Goal: Task Accomplishment & Management: Manage account settings

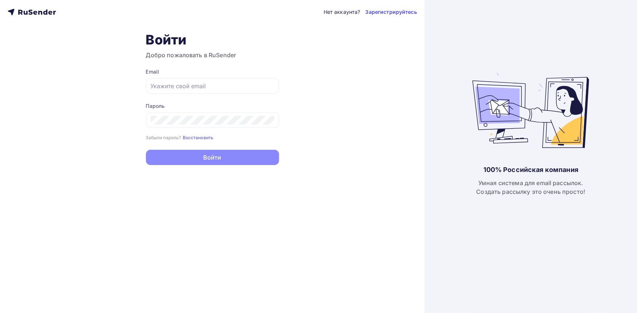
type input "[EMAIL_ADDRESS][DOMAIN_NAME]"
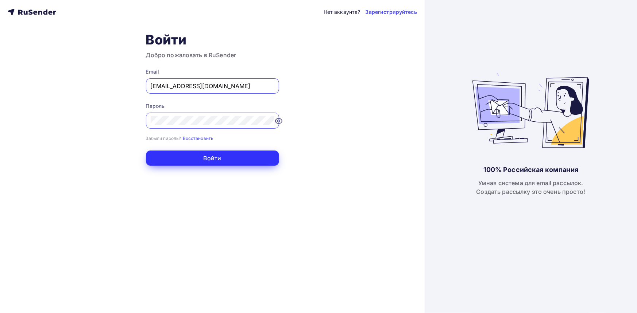
click at [219, 160] on button "Войти" at bounding box center [212, 158] width 133 height 15
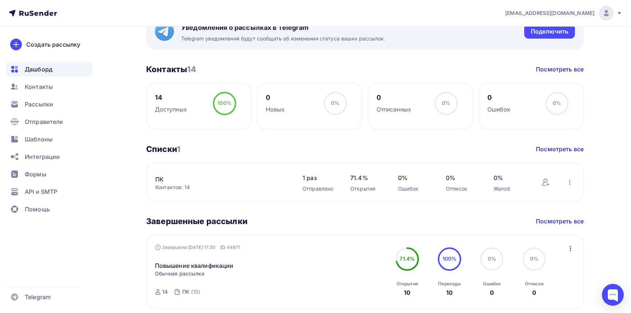
scroll to position [176, 0]
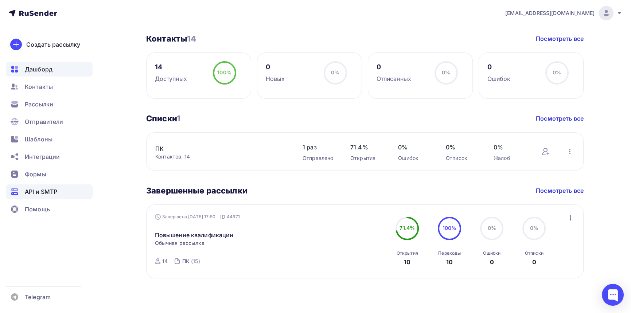
click at [27, 193] on span "API и SMTP" at bounding box center [41, 191] width 32 height 9
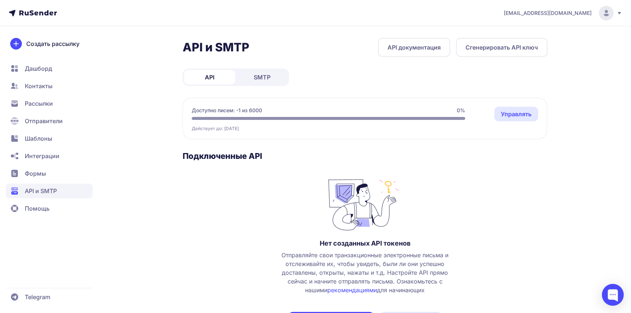
click at [260, 77] on span "SMTP" at bounding box center [262, 77] width 17 height 9
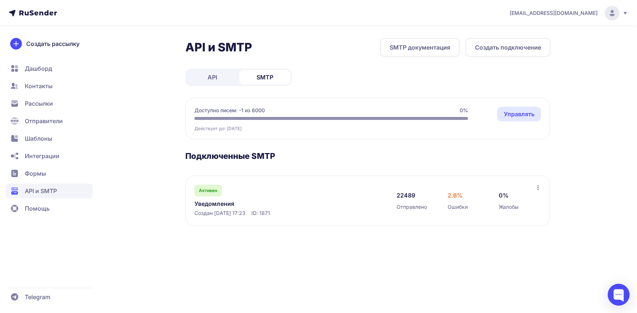
click at [223, 207] on link "Уведомления" at bounding box center [269, 203] width 150 height 9
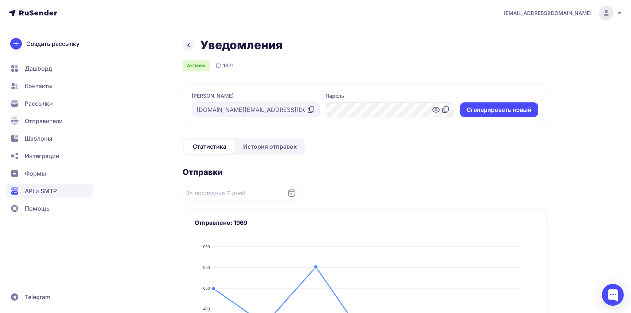
click at [275, 147] on span "История отправок" at bounding box center [270, 146] width 54 height 9
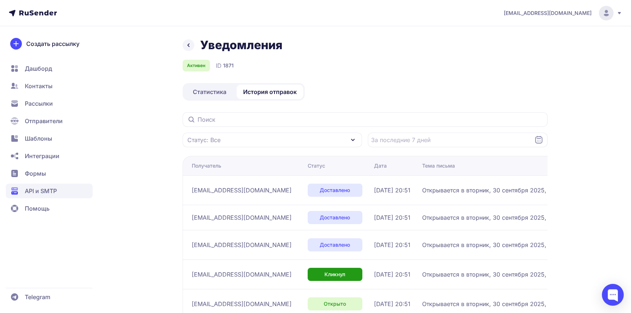
click at [212, 91] on span "Статистика" at bounding box center [210, 92] width 34 height 9
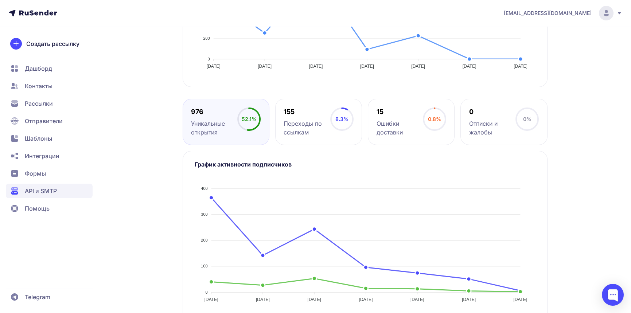
scroll to position [97, 0]
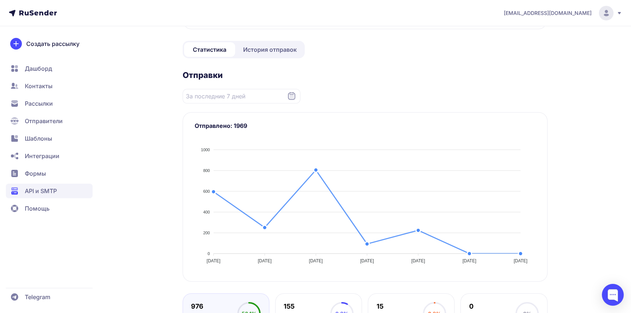
click at [292, 95] on icon at bounding box center [291, 96] width 9 height 9
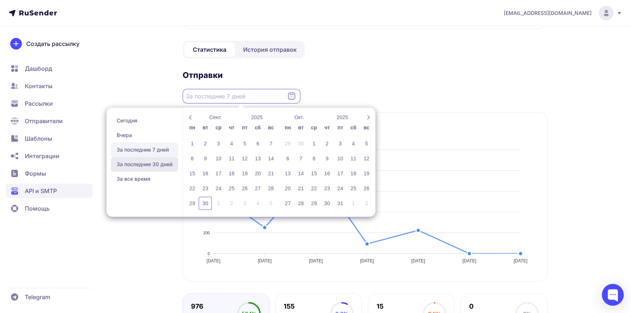
click at [160, 162] on span "За последние 30 дней" at bounding box center [144, 164] width 67 height 15
type input "01.09.2025 - 30.09.2025"
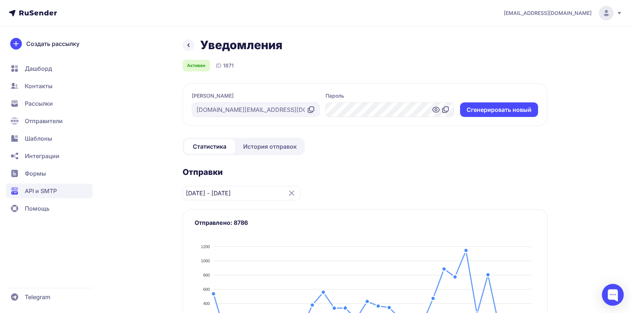
click at [186, 46] on icon at bounding box center [188, 45] width 9 height 9
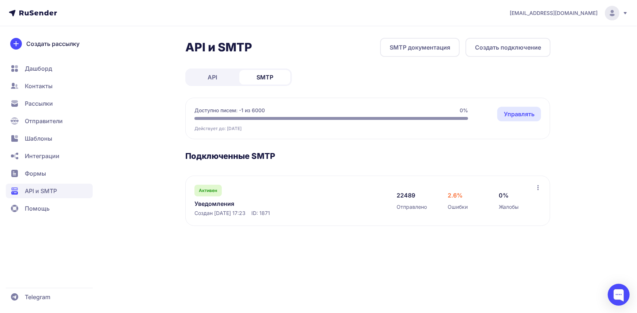
click at [507, 114] on link "Управлять" at bounding box center [519, 114] width 44 height 15
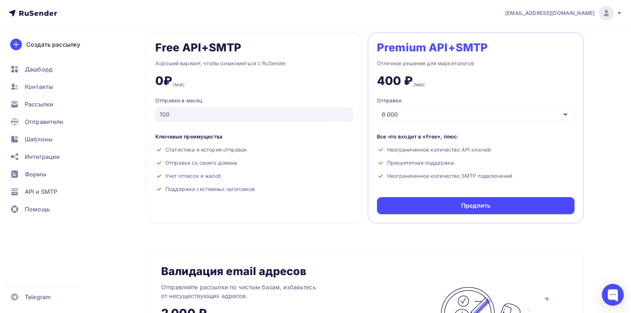
scroll to position [292, 0]
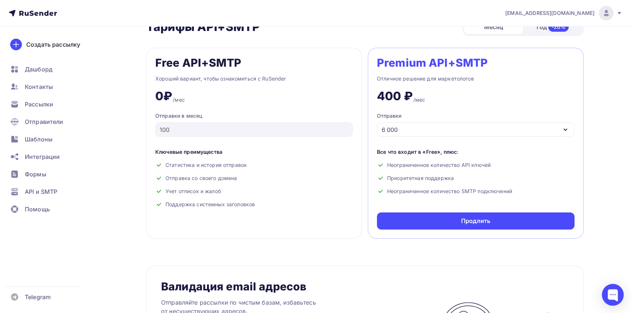
click at [547, 130] on div "6 000" at bounding box center [476, 130] width 198 height 14
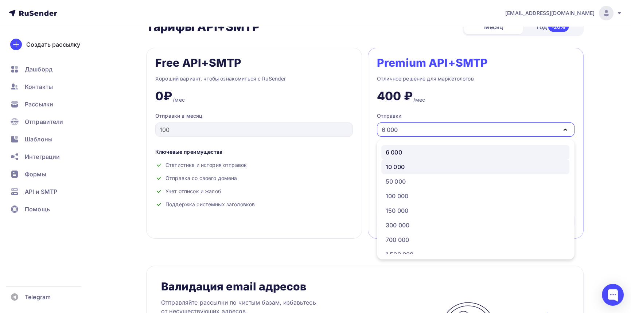
click at [422, 163] on div "10 000" at bounding box center [475, 167] width 179 height 9
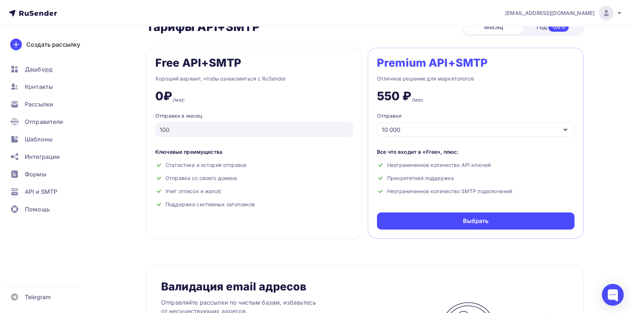
click at [514, 130] on div "10 000" at bounding box center [476, 130] width 198 height 14
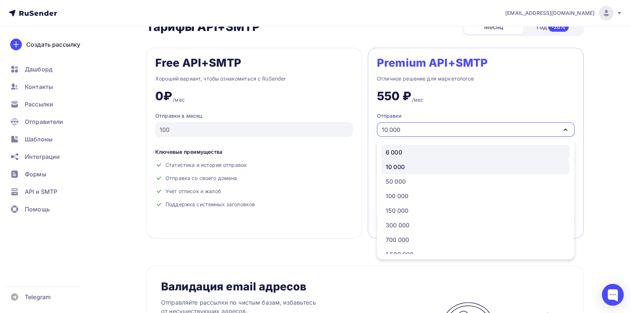
click at [422, 153] on div "6 000" at bounding box center [475, 152] width 179 height 9
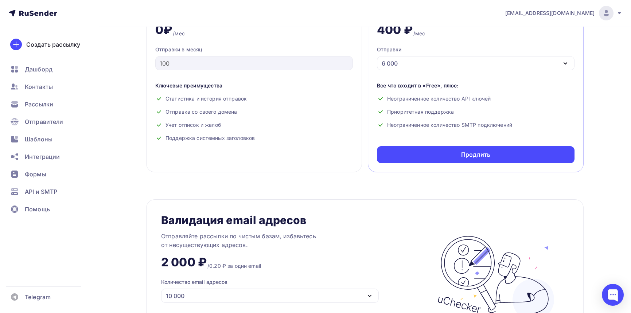
scroll to position [361, 0]
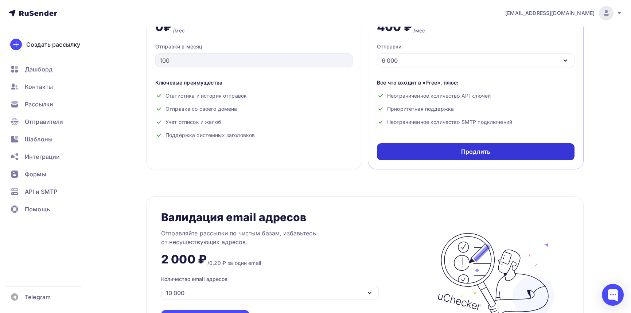
click at [482, 156] on div "Продлить" at bounding box center [476, 151] width 198 height 17
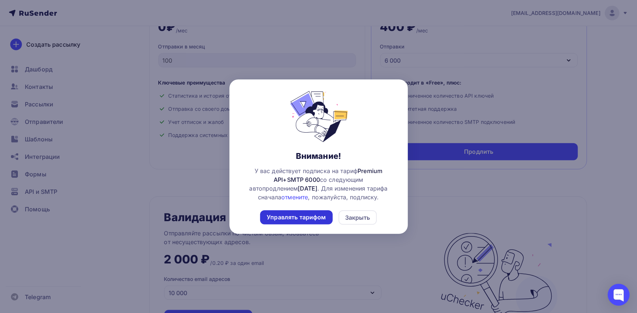
click at [317, 215] on div "Управлять тарифом" at bounding box center [296, 217] width 59 height 8
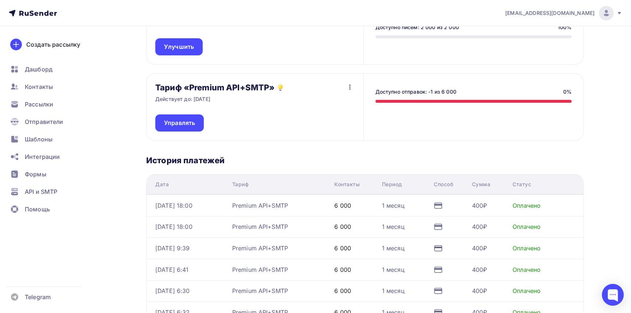
scroll to position [97, 0]
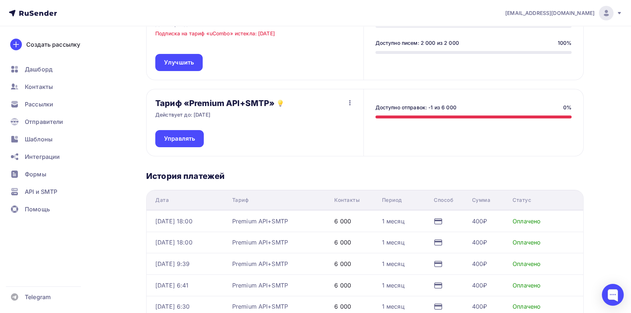
click at [351, 103] on icon "button" at bounding box center [350, 102] width 9 height 9
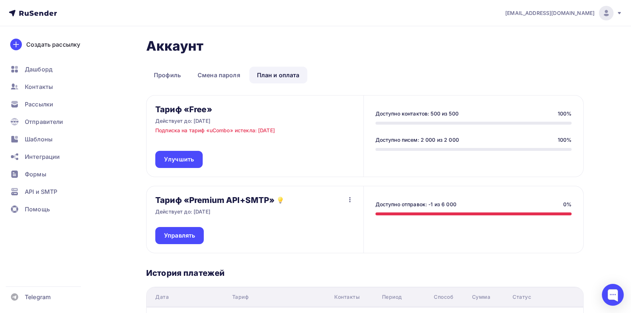
click at [347, 200] on icon "button" at bounding box center [350, 199] width 9 height 9
click at [245, 218] on div "Тариф «Premium API+SMTP» Действует до: 16.10.2025 Управлять Отписаться" at bounding box center [255, 219] width 217 height 67
click at [426, 211] on div "Доступно отправок: -1 из 6 000 0%" at bounding box center [474, 208] width 196 height 15
click at [47, 190] on span "API и SMTP" at bounding box center [41, 191] width 32 height 9
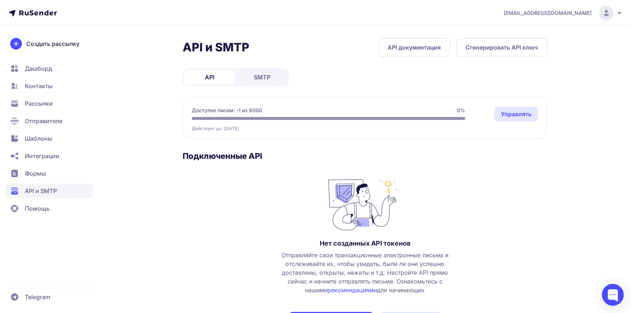
click at [263, 77] on span "SMTP" at bounding box center [262, 77] width 17 height 9
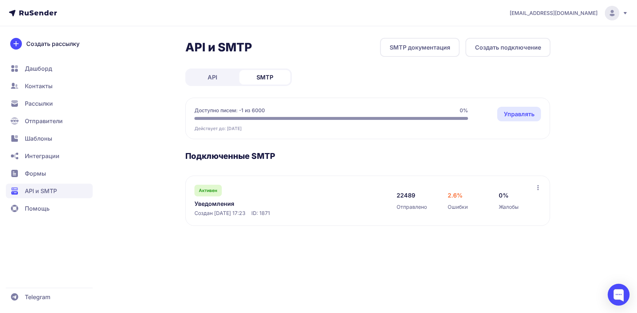
click at [220, 202] on link "Уведомления" at bounding box center [269, 203] width 150 height 9
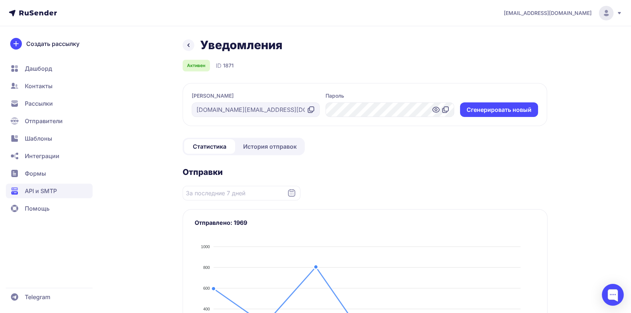
click at [281, 148] on span "История отправок" at bounding box center [270, 146] width 54 height 9
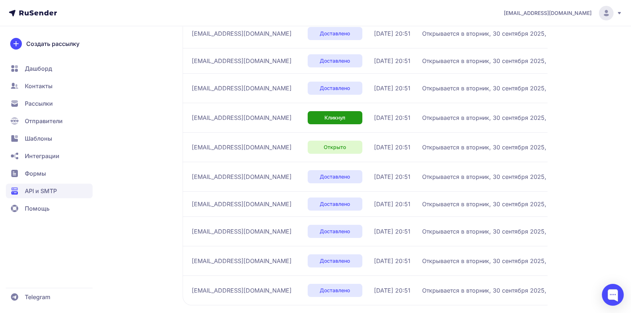
scroll to position [193, 0]
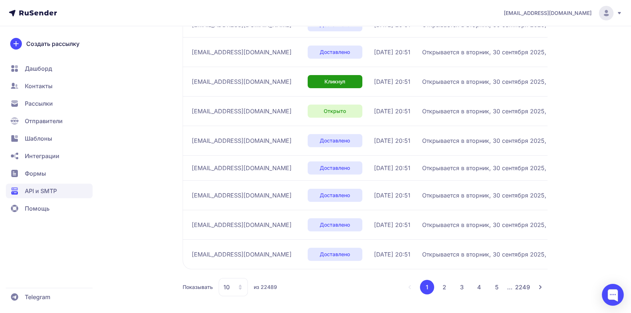
click at [447, 288] on button "2" at bounding box center [444, 287] width 15 height 15
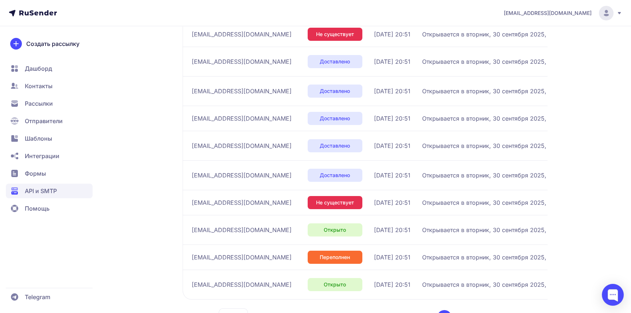
scroll to position [184, 0]
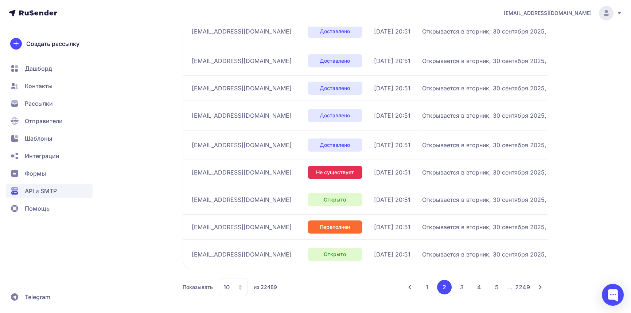
click at [463, 284] on button "3" at bounding box center [462, 287] width 15 height 15
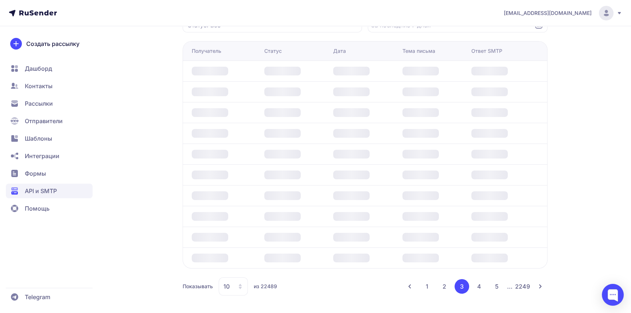
scroll to position [184, 0]
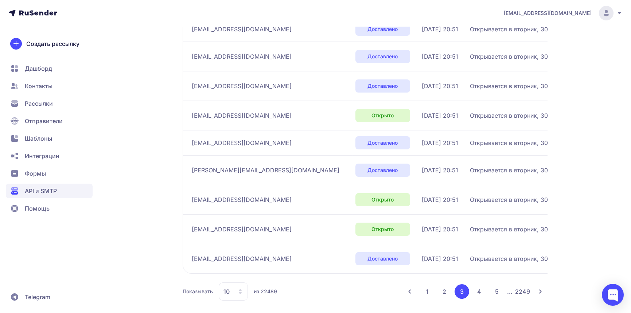
click at [481, 286] on button "4" at bounding box center [479, 291] width 15 height 15
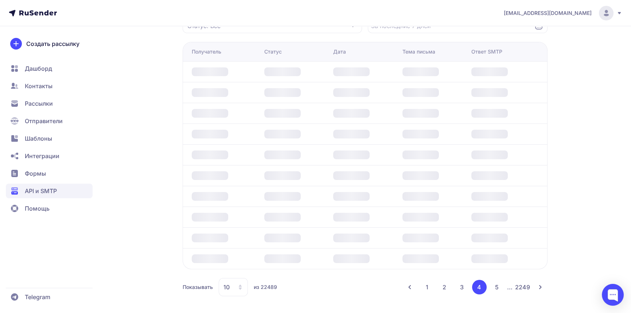
scroll to position [184, 0]
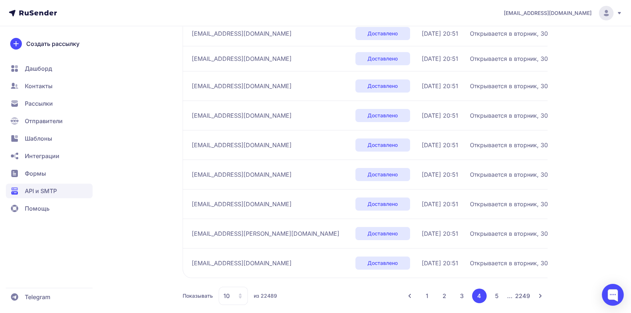
click at [483, 289] on li "4" at bounding box center [479, 296] width 15 height 15
click at [492, 294] on button "5" at bounding box center [497, 296] width 15 height 15
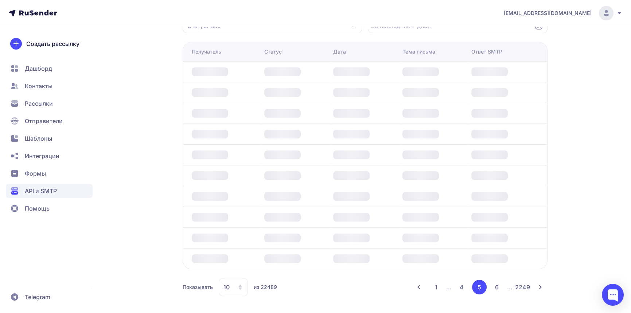
scroll to position [184, 0]
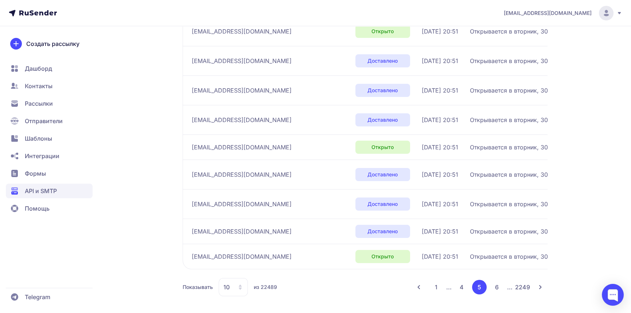
click at [496, 288] on button "6" at bounding box center [497, 287] width 15 height 15
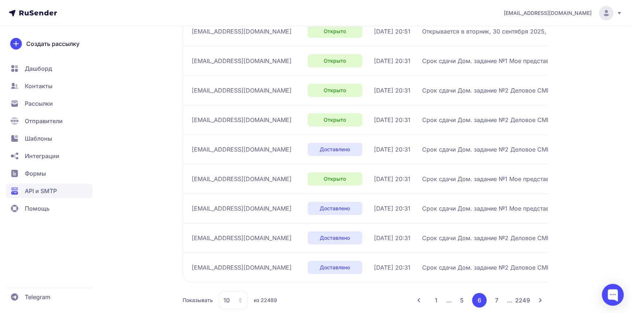
click at [496, 296] on button "7" at bounding box center [497, 300] width 15 height 15
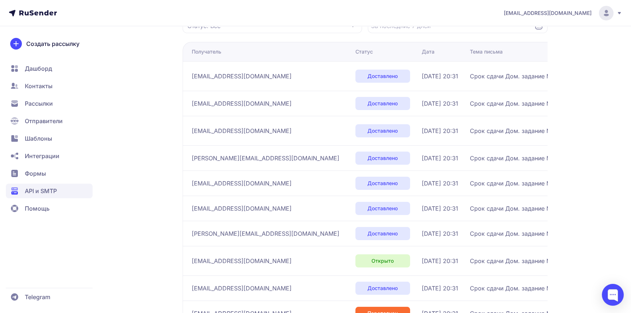
scroll to position [171, 0]
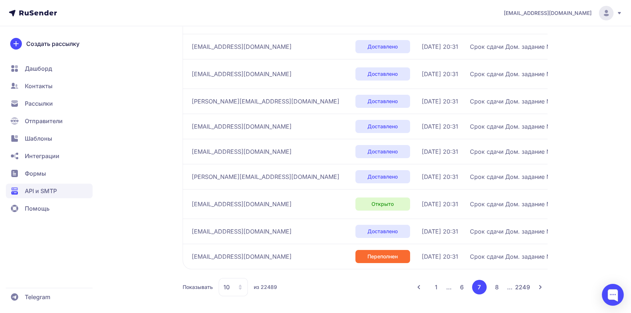
click at [497, 288] on button "8" at bounding box center [497, 287] width 15 height 15
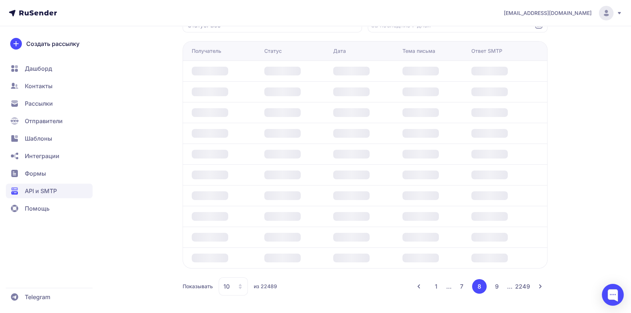
scroll to position [184, 0]
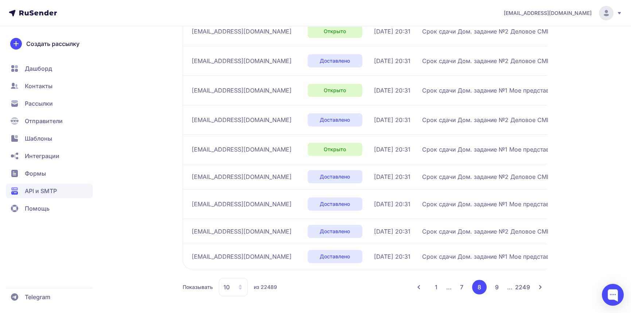
click at [498, 288] on button "9" at bounding box center [497, 287] width 15 height 15
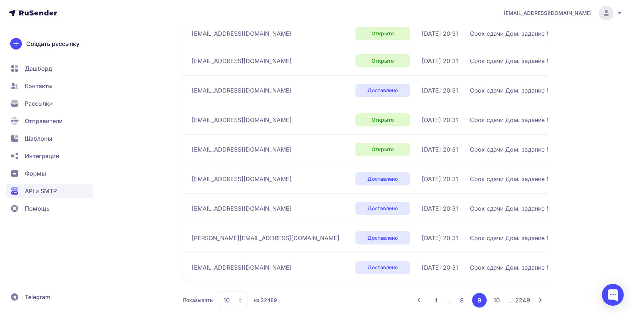
click at [496, 296] on button "10" at bounding box center [497, 300] width 15 height 15
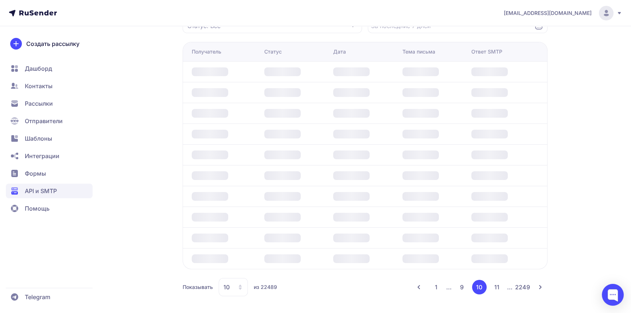
scroll to position [171, 0]
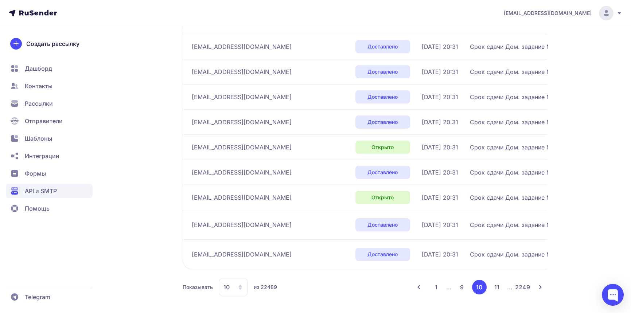
click at [498, 291] on button "11" at bounding box center [497, 287] width 15 height 15
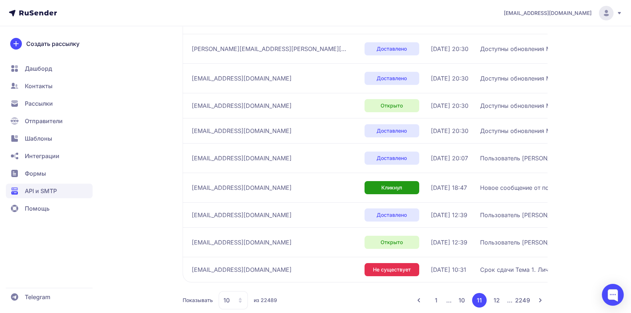
scroll to position [184, 0]
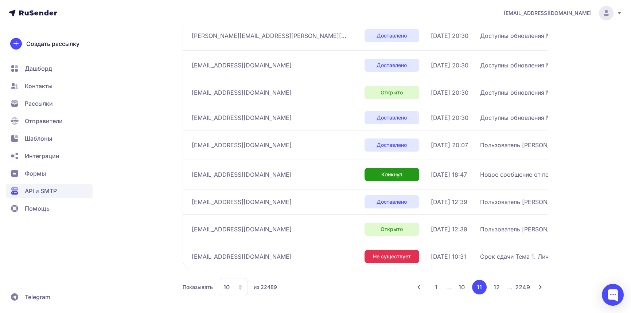
click at [496, 295] on button "12" at bounding box center [497, 287] width 15 height 15
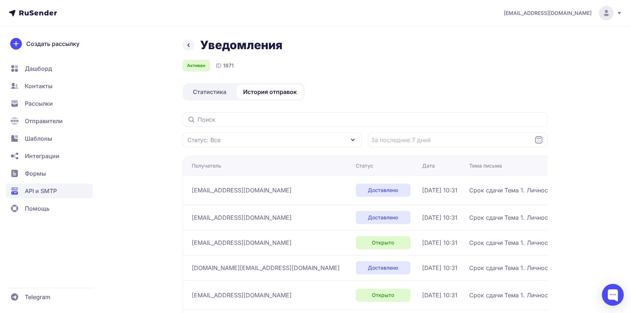
scroll to position [180, 0]
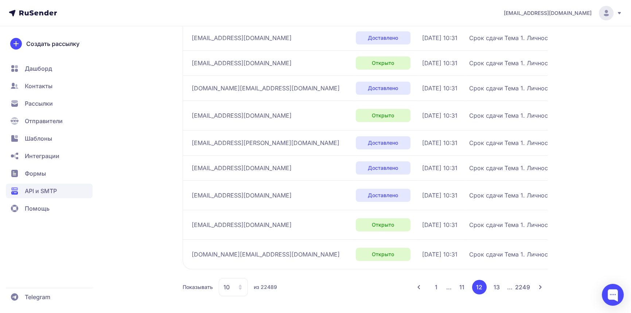
click at [495, 288] on button "13" at bounding box center [497, 287] width 15 height 15
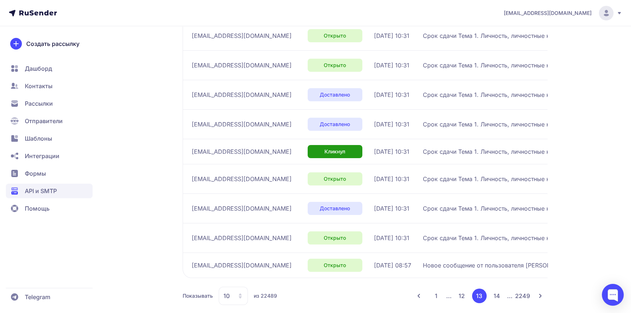
click at [496, 292] on button "14" at bounding box center [497, 296] width 15 height 15
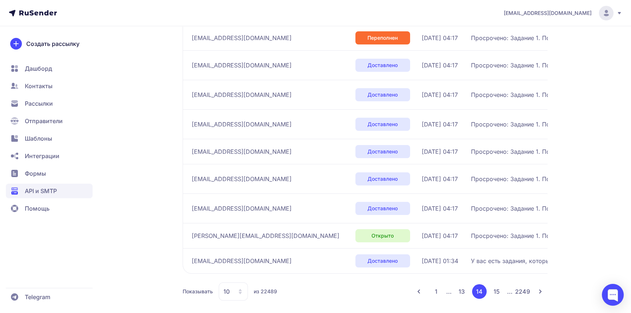
click at [496, 292] on button "15" at bounding box center [497, 291] width 15 height 15
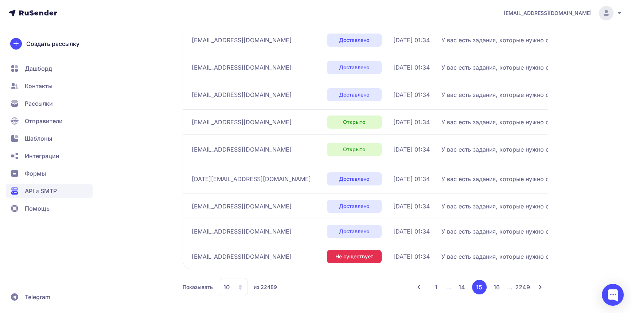
click at [496, 291] on button "16" at bounding box center [497, 287] width 15 height 15
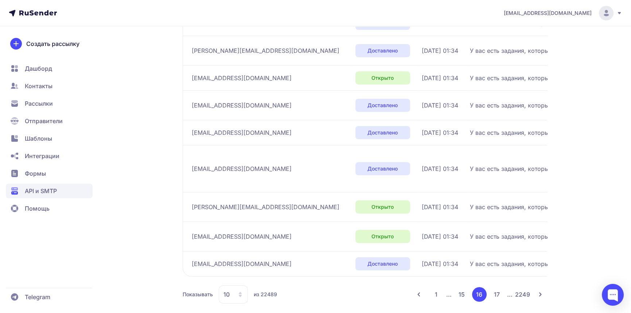
scroll to position [219, 0]
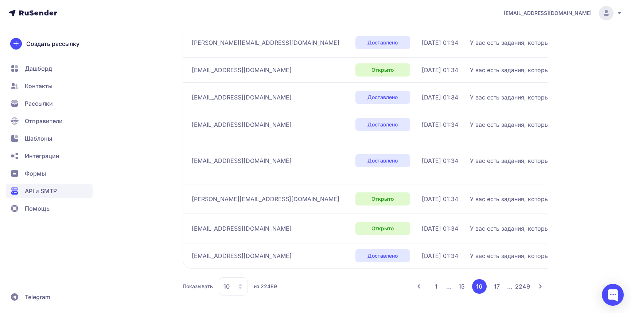
click at [496, 284] on button "17" at bounding box center [497, 286] width 15 height 15
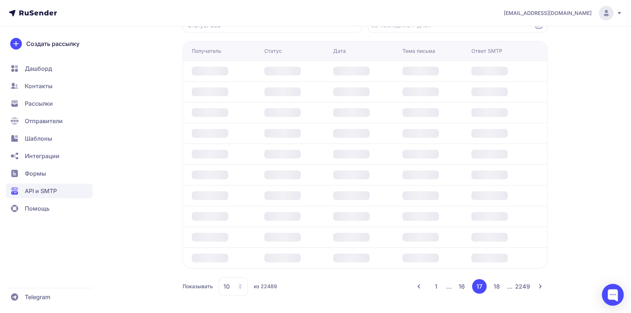
scroll to position [184, 0]
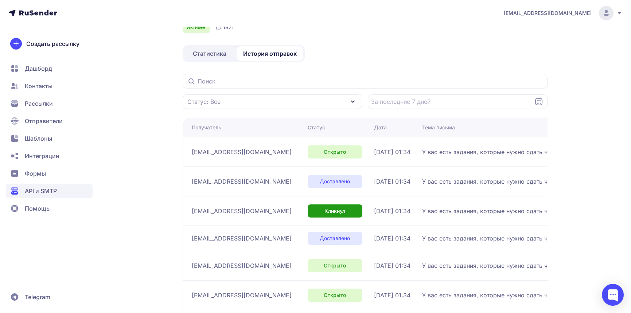
scroll to position [184, 0]
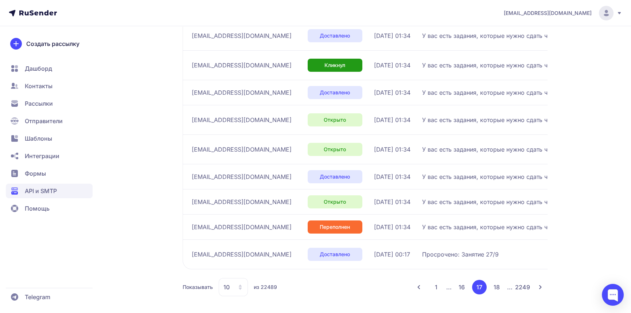
click at [38, 195] on span "API и SMTP" at bounding box center [41, 191] width 32 height 9
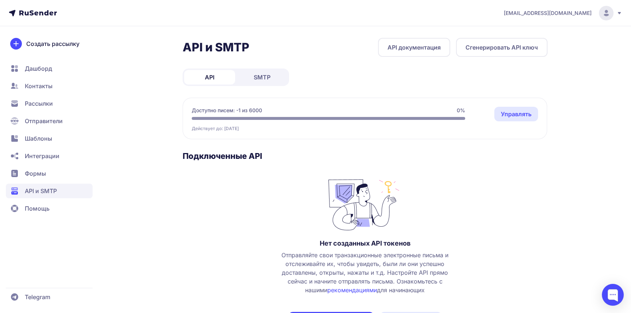
click at [525, 118] on link "Управлять" at bounding box center [516, 114] width 44 height 15
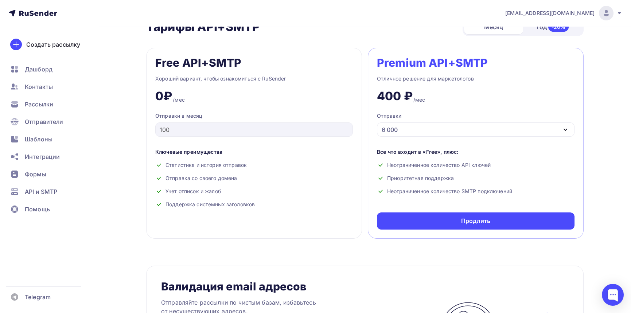
scroll to position [292, 0]
click at [503, 131] on div "6 000" at bounding box center [476, 130] width 198 height 14
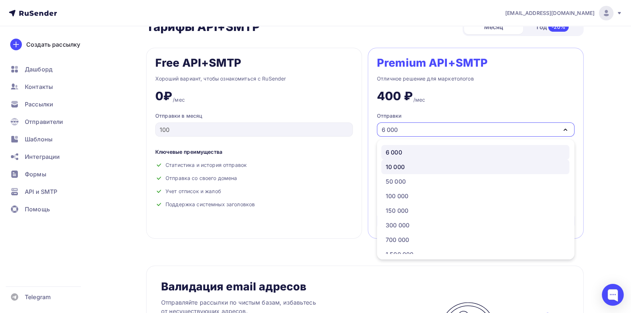
click at [427, 163] on div "10 000" at bounding box center [475, 167] width 179 height 9
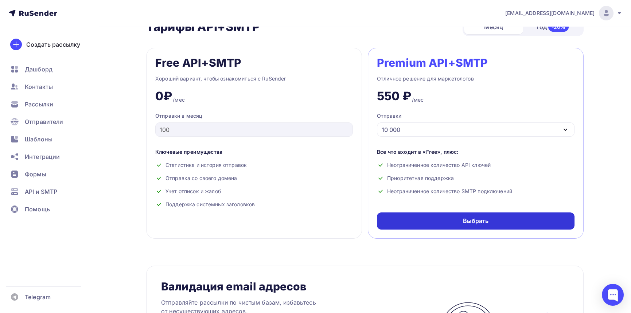
click at [472, 217] on div "Выбрать" at bounding box center [476, 221] width 26 height 8
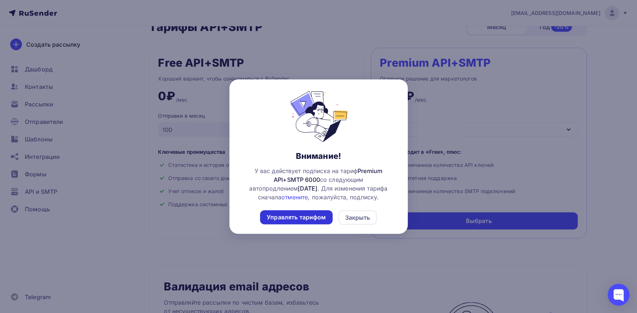
click at [302, 216] on div "Управлять тарифом" at bounding box center [296, 217] width 59 height 8
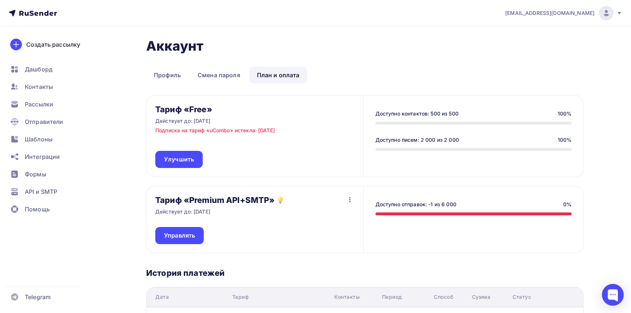
click at [350, 199] on icon "button" at bounding box center [350, 199] width 9 height 9
click at [339, 218] on div "Отписаться" at bounding box center [336, 218] width 34 height 9
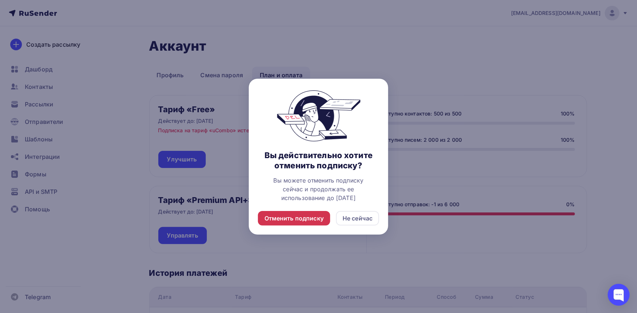
click at [313, 219] on div "Отменить подписку" at bounding box center [293, 218] width 59 height 9
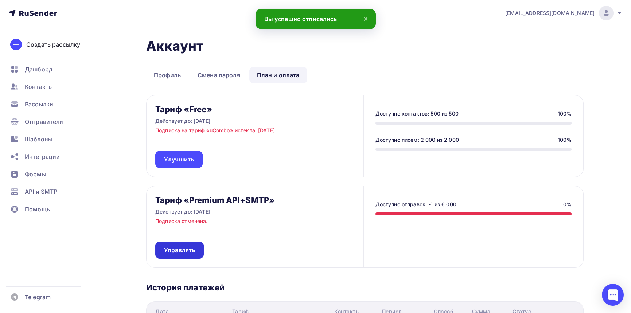
click at [185, 252] on span "Управлять" at bounding box center [179, 250] width 31 height 8
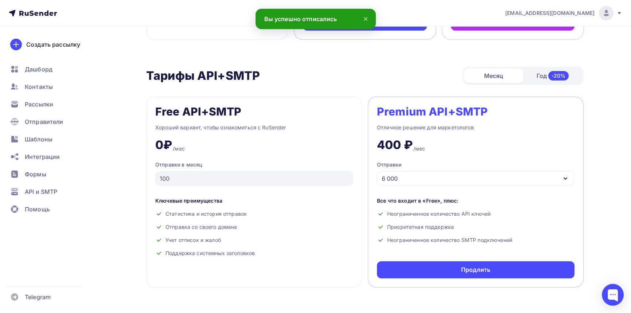
scroll to position [340, 0]
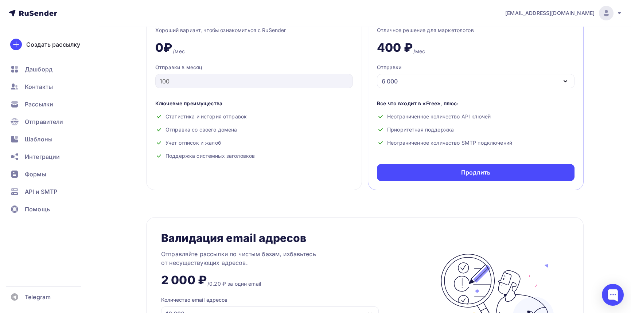
click at [452, 81] on div "6 000" at bounding box center [476, 81] width 198 height 14
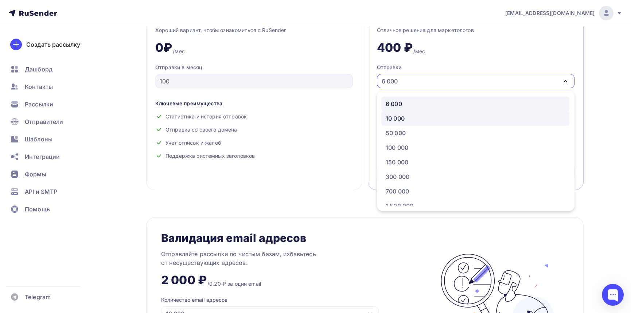
click at [421, 115] on div "10 000" at bounding box center [475, 118] width 179 height 9
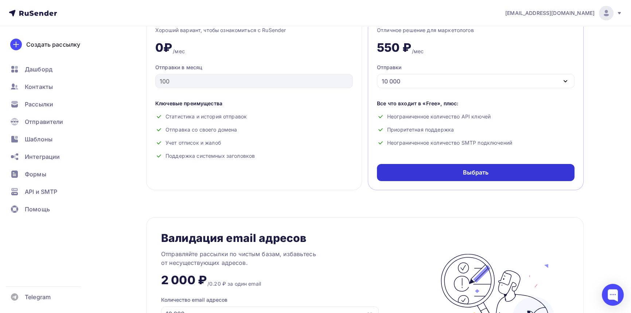
click at [488, 173] on div "Выбрать" at bounding box center [476, 172] width 26 height 8
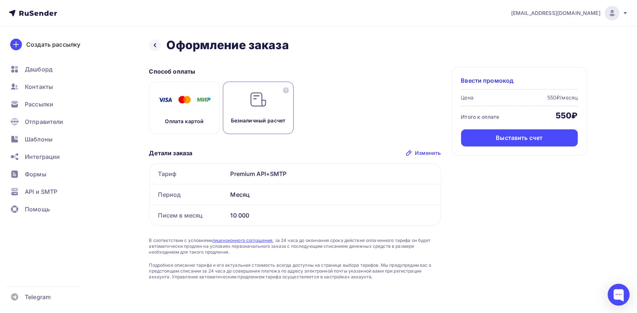
click at [186, 121] on p "Оплата картой" at bounding box center [184, 121] width 39 height 7
click at [507, 140] on div "Оплатить" at bounding box center [519, 138] width 28 height 8
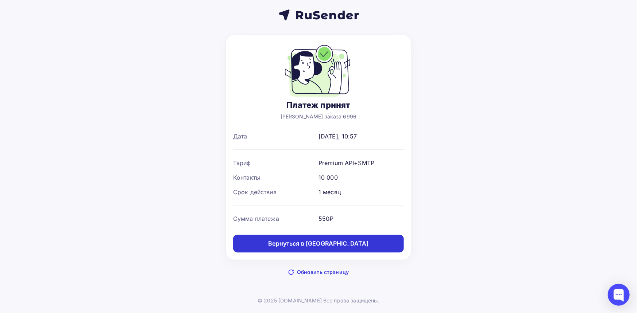
click at [338, 245] on div "Вернуться в [GEOGRAPHIC_DATA]" at bounding box center [318, 244] width 100 height 8
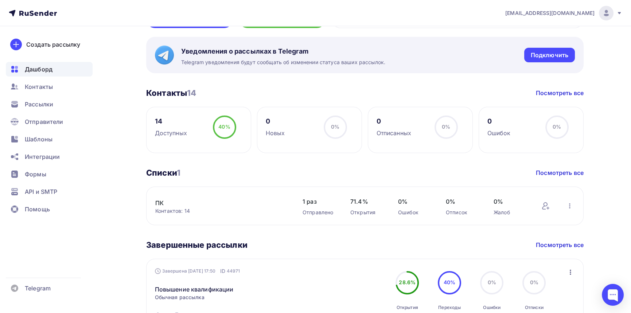
scroll to position [176, 0]
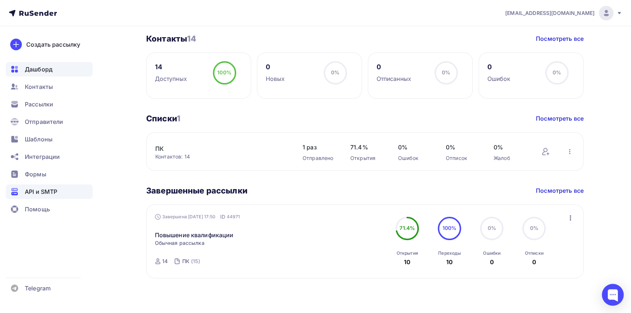
click at [50, 191] on span "API и SMTP" at bounding box center [41, 191] width 32 height 9
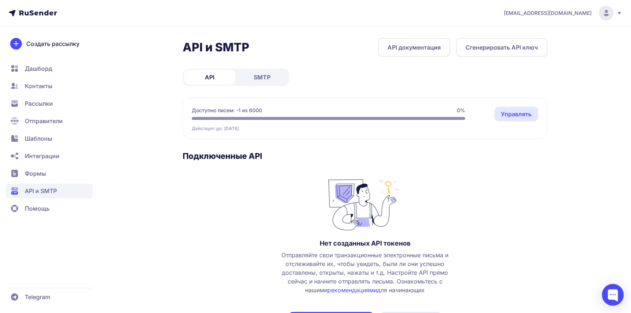
click at [525, 115] on link "Управлять" at bounding box center [516, 114] width 44 height 15
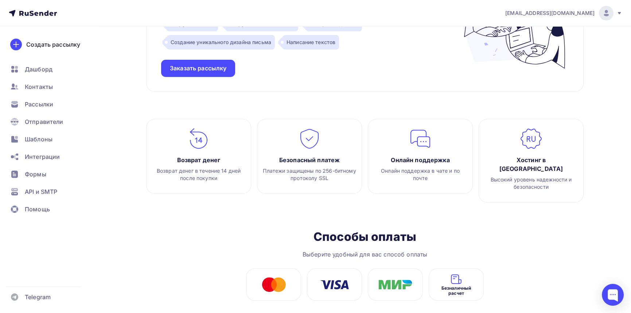
scroll to position [799, 0]
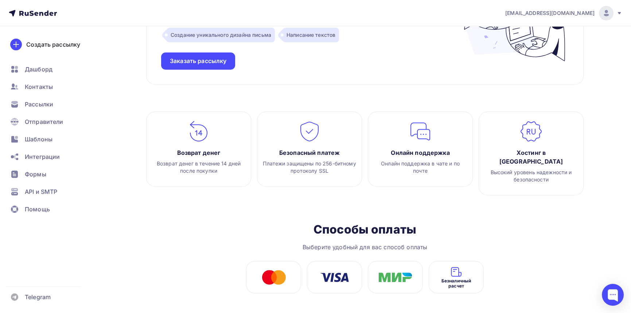
click at [617, 12] on icon at bounding box center [620, 13] width 6 height 6
click at [532, 46] on span "[DEMOGRAPHIC_DATA]" at bounding box center [546, 46] width 67 height 9
click at [615, 15] on div "[EMAIL_ADDRESS][DOMAIN_NAME]" at bounding box center [563, 13] width 117 height 15
click at [537, 34] on link "Аккаунт" at bounding box center [557, 32] width 123 height 15
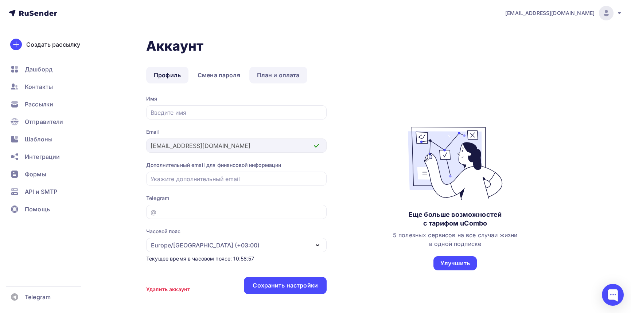
click at [274, 76] on link "План и оплата" at bounding box center [278, 75] width 58 height 17
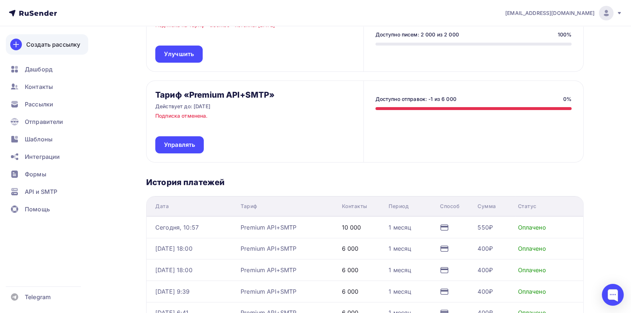
scroll to position [48, 0]
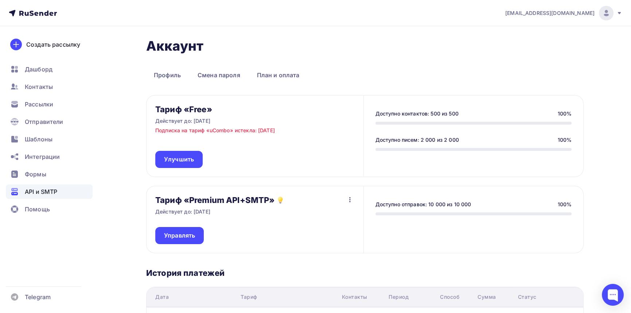
click at [44, 186] on div "API и SMTP" at bounding box center [49, 192] width 87 height 15
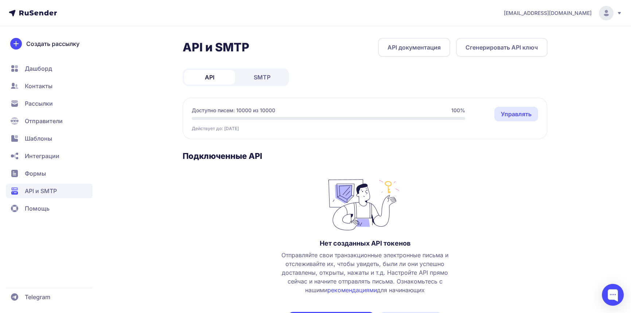
click at [260, 79] on span "SMTP" at bounding box center [262, 77] width 17 height 9
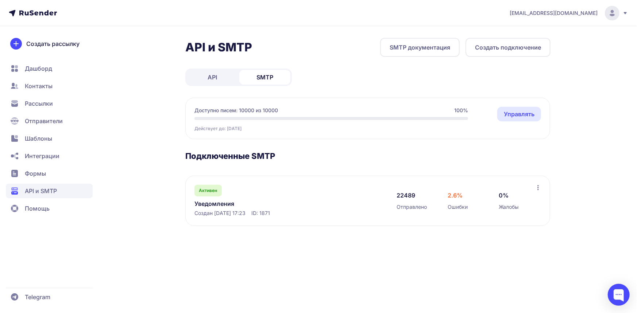
click at [222, 205] on link "Уведомления" at bounding box center [269, 203] width 150 height 9
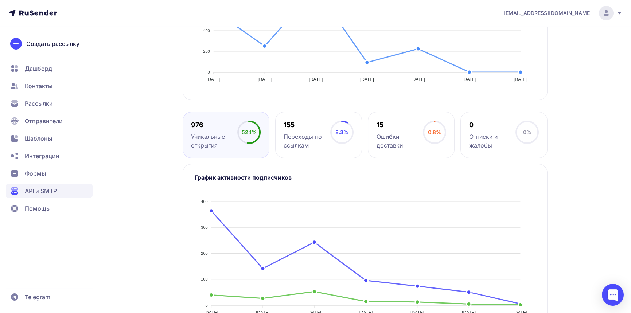
scroll to position [307, 0]
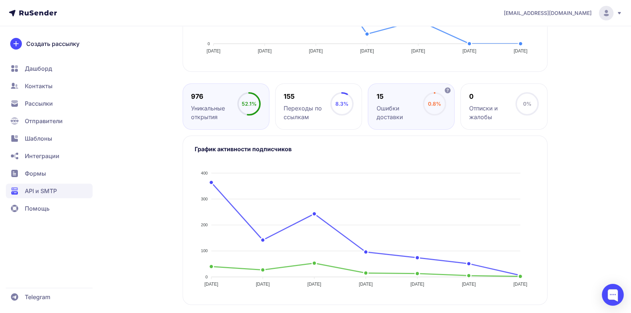
click at [412, 104] on div "Ошибки доставки" at bounding box center [400, 113] width 46 height 18
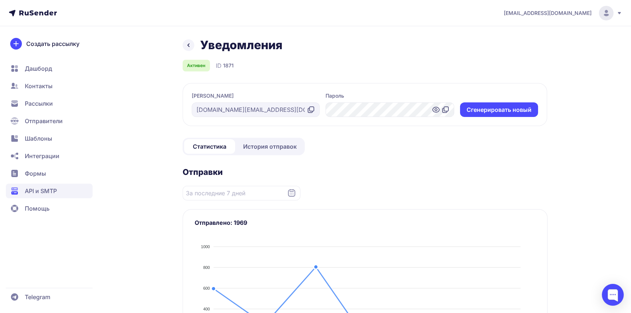
scroll to position [0, 0]
click at [271, 147] on span "История отправок" at bounding box center [270, 146] width 54 height 9
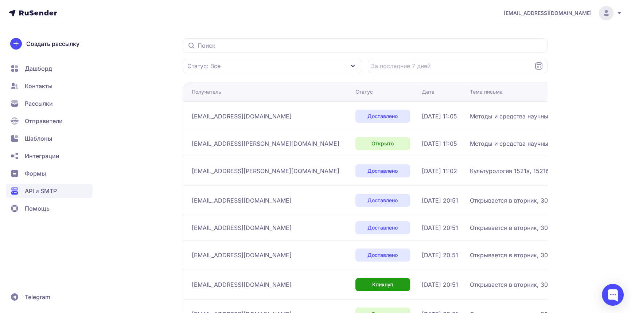
scroll to position [43, 0]
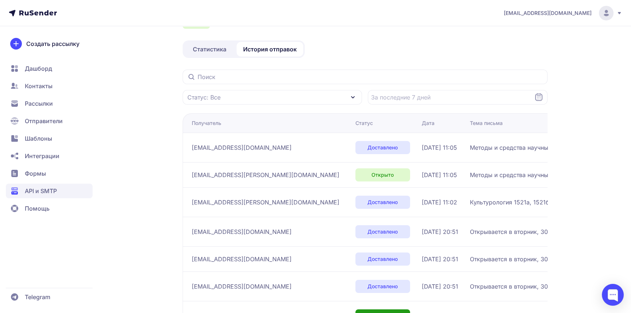
click at [205, 48] on span "Статистика" at bounding box center [210, 49] width 34 height 9
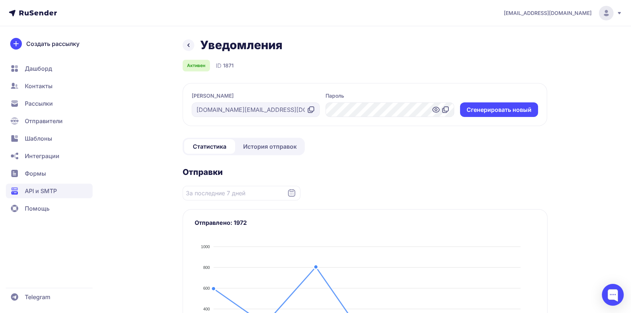
click at [188, 47] on icon at bounding box center [188, 45] width 9 height 9
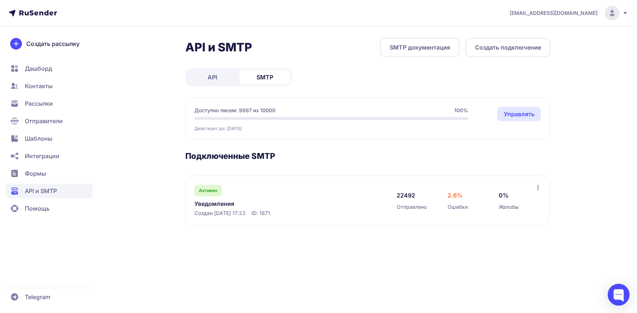
click at [527, 113] on link "Управлять" at bounding box center [519, 114] width 44 height 15
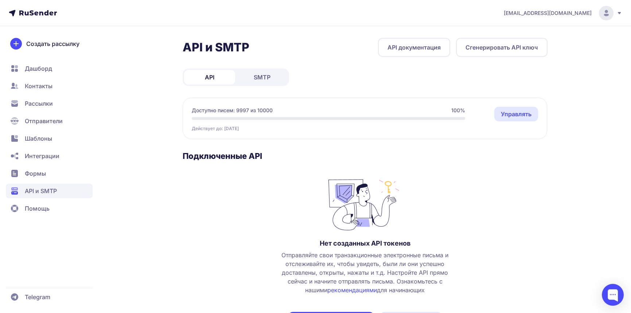
click at [256, 78] on span "SMTP" at bounding box center [262, 77] width 17 height 9
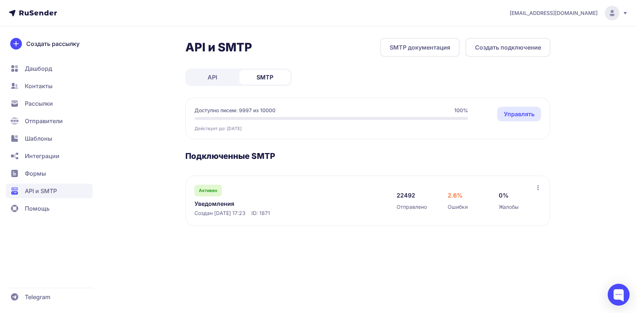
click at [221, 74] on link "API" at bounding box center [212, 77] width 51 height 15
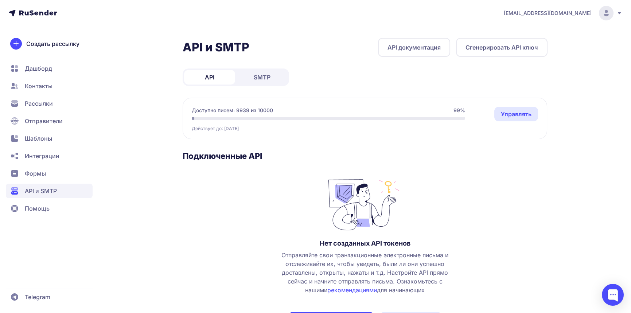
click at [255, 80] on span "SMTP" at bounding box center [262, 77] width 17 height 9
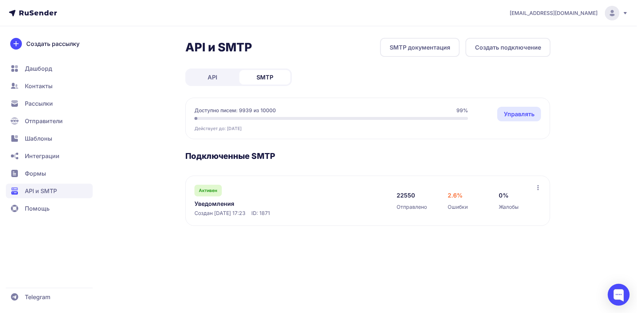
click at [228, 204] on link "Уведомления" at bounding box center [269, 203] width 150 height 9
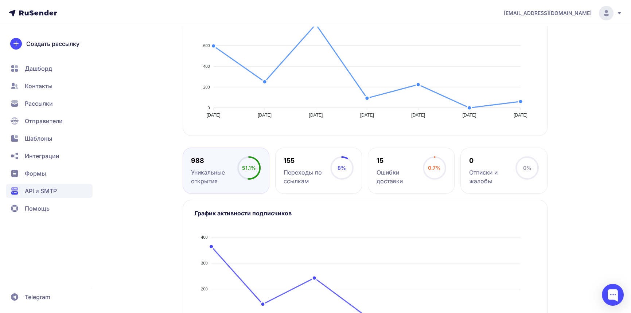
scroll to position [307, 0]
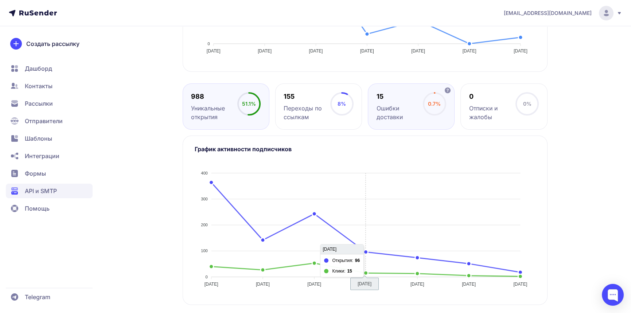
click at [418, 101] on div "15 Ошибки доставки" at bounding box center [400, 106] width 46 height 29
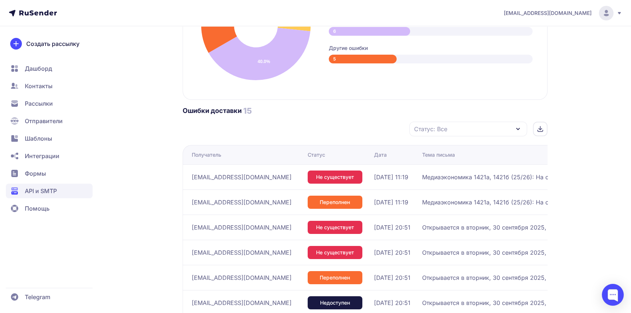
scroll to position [550, 0]
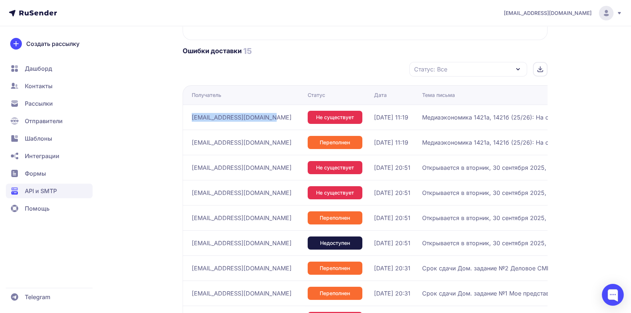
drag, startPoint x: 271, startPoint y: 115, endPoint x: 191, endPoint y: 116, distance: 80.2
click at [191, 116] on td "[EMAIL_ADDRESS][DOMAIN_NAME]" at bounding box center [244, 117] width 122 height 25
copy span "[EMAIL_ADDRESS][DOMAIN_NAME]"
drag, startPoint x: 245, startPoint y: 143, endPoint x: 241, endPoint y: 146, distance: 5.4
click at [185, 144] on td "[EMAIL_ADDRESS][DOMAIN_NAME]" at bounding box center [244, 142] width 122 height 25
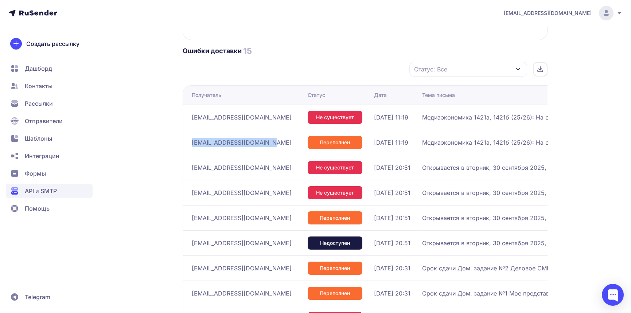
copy span "[EMAIL_ADDRESS][DOMAIN_NAME]"
drag, startPoint x: 240, startPoint y: 167, endPoint x: 193, endPoint y: 169, distance: 47.8
click at [193, 169] on div "[EMAIL_ADDRESS][DOMAIN_NAME]" at bounding box center [247, 168] width 110 height 12
copy span "[EMAIL_ADDRESS][DOMAIN_NAME]"
drag, startPoint x: 254, startPoint y: 193, endPoint x: 191, endPoint y: 193, distance: 63.1
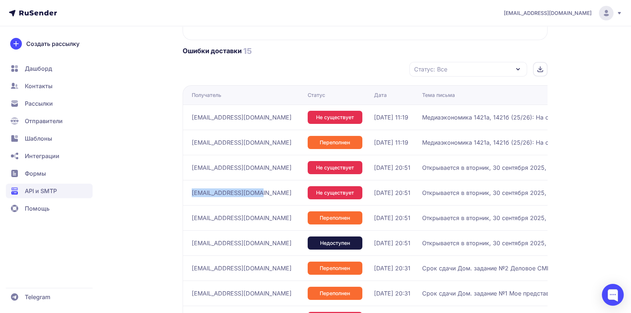
click at [192, 193] on div "[EMAIL_ADDRESS][DOMAIN_NAME]" at bounding box center [247, 193] width 110 height 12
copy span "[EMAIL_ADDRESS][DOMAIN_NAME]"
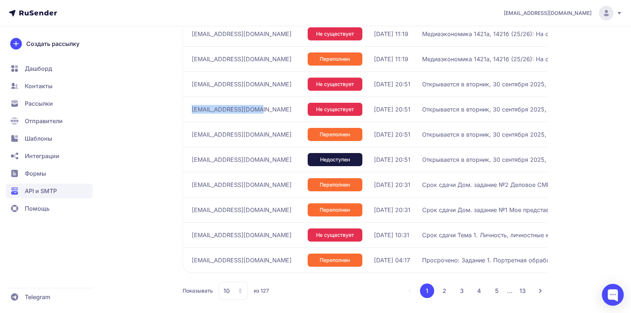
scroll to position [646, 0]
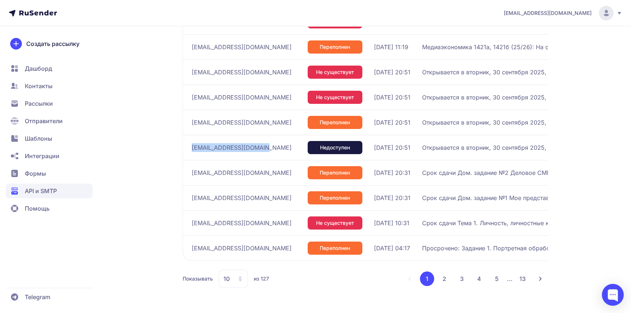
drag, startPoint x: 269, startPoint y: 147, endPoint x: 184, endPoint y: 147, distance: 84.6
click at [184, 147] on td "[EMAIL_ADDRESS][DOMAIN_NAME]" at bounding box center [244, 147] width 122 height 25
copy span "[EMAIL_ADDRESS][DOMAIN_NAME]"
click at [192, 222] on div "[EMAIL_ADDRESS][DOMAIN_NAME]" at bounding box center [247, 223] width 110 height 12
copy span "[EMAIL_ADDRESS][DOMAIN_NAME]"
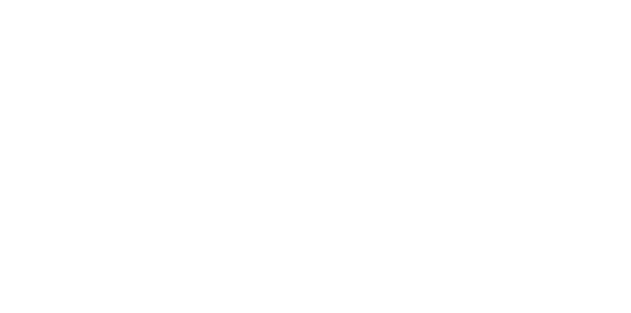
scroll to position [299, 0]
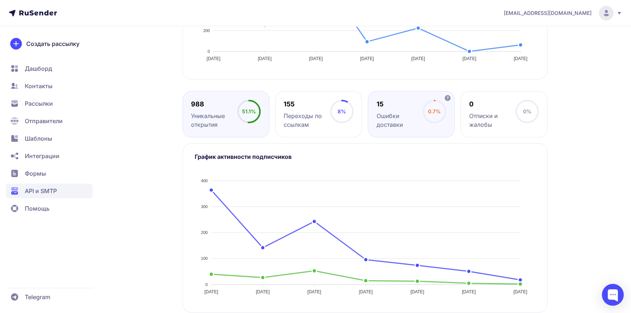
click at [385, 110] on div "15 Ошибки доставки" at bounding box center [400, 114] width 46 height 29
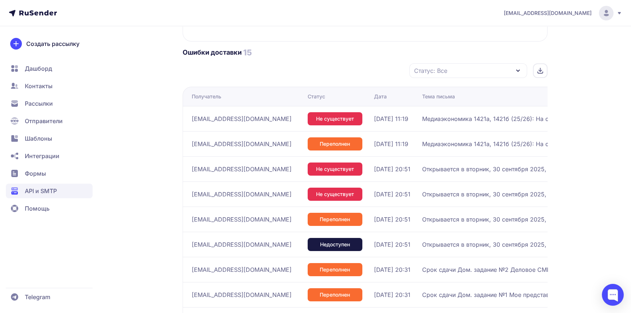
scroll to position [646, 0]
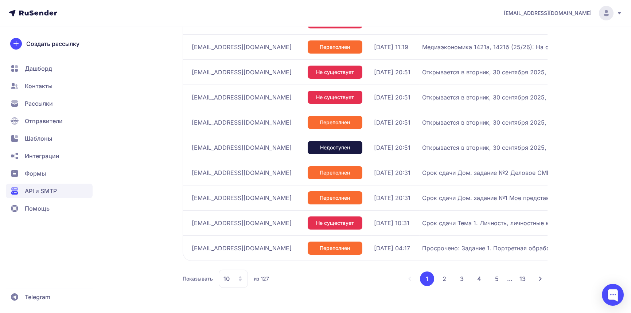
click at [438, 277] on button "2" at bounding box center [444, 279] width 15 height 15
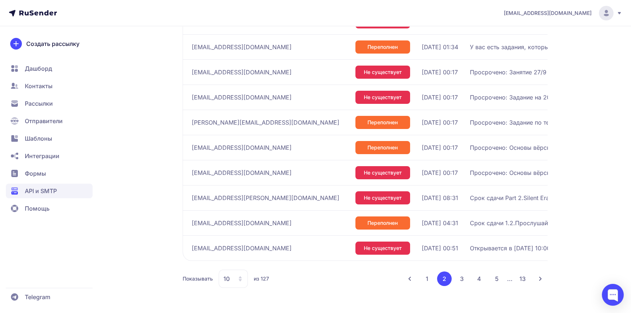
click at [430, 278] on button "1" at bounding box center [427, 279] width 14 height 15
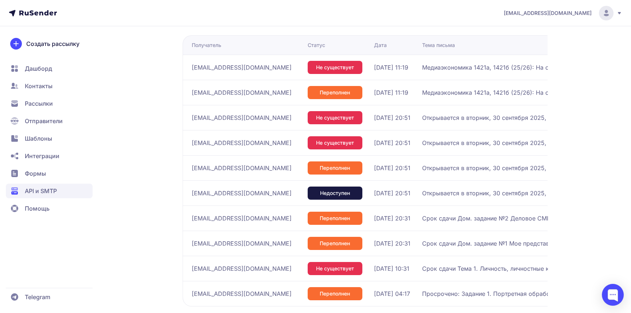
scroll to position [549, 0]
